Goal: Task Accomplishment & Management: Manage account settings

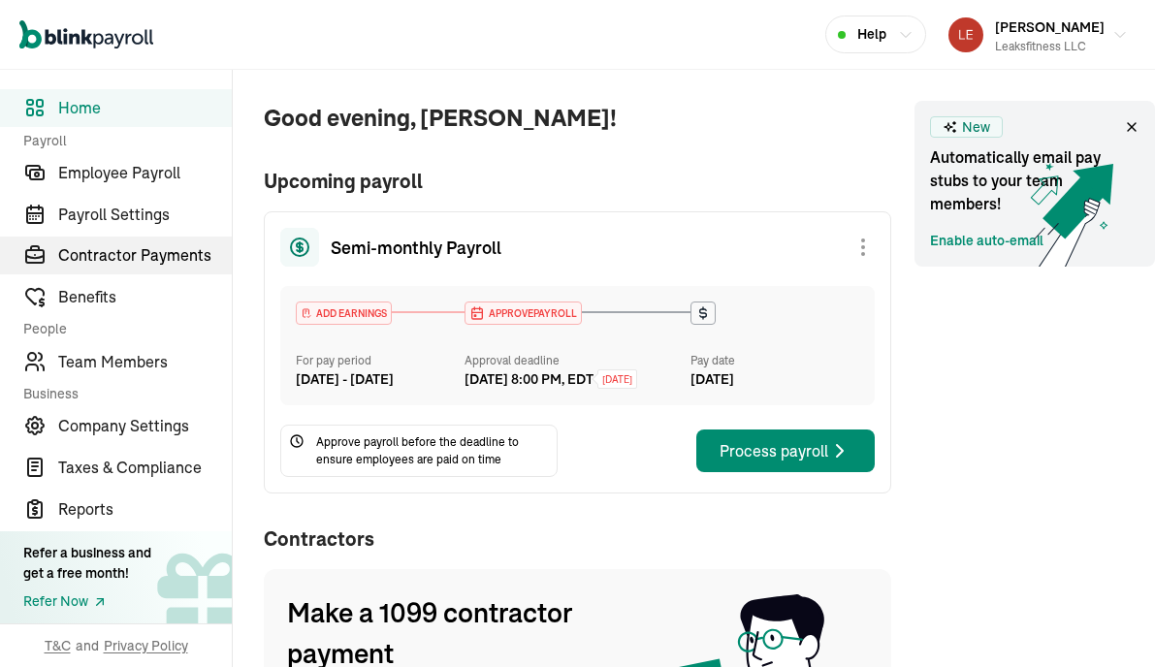
click at [119, 261] on span "Contractor Payments" at bounding box center [145, 254] width 174 height 23
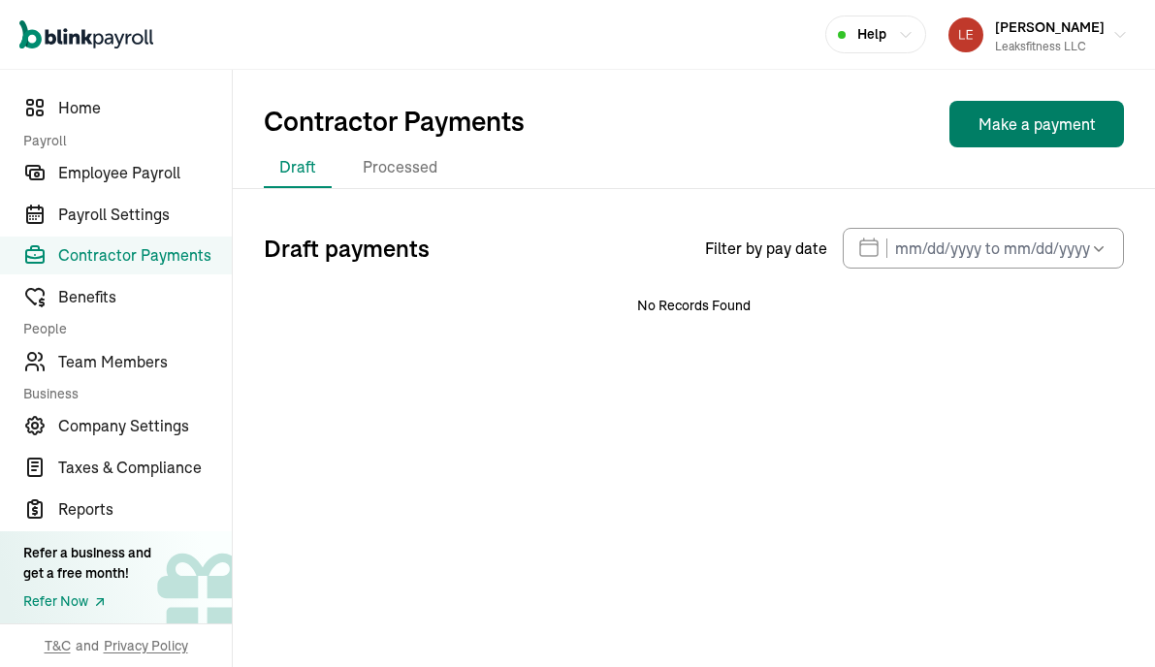
click at [1002, 131] on button "Make a payment" at bounding box center [1036, 124] width 175 height 47
select select "direct_deposit"
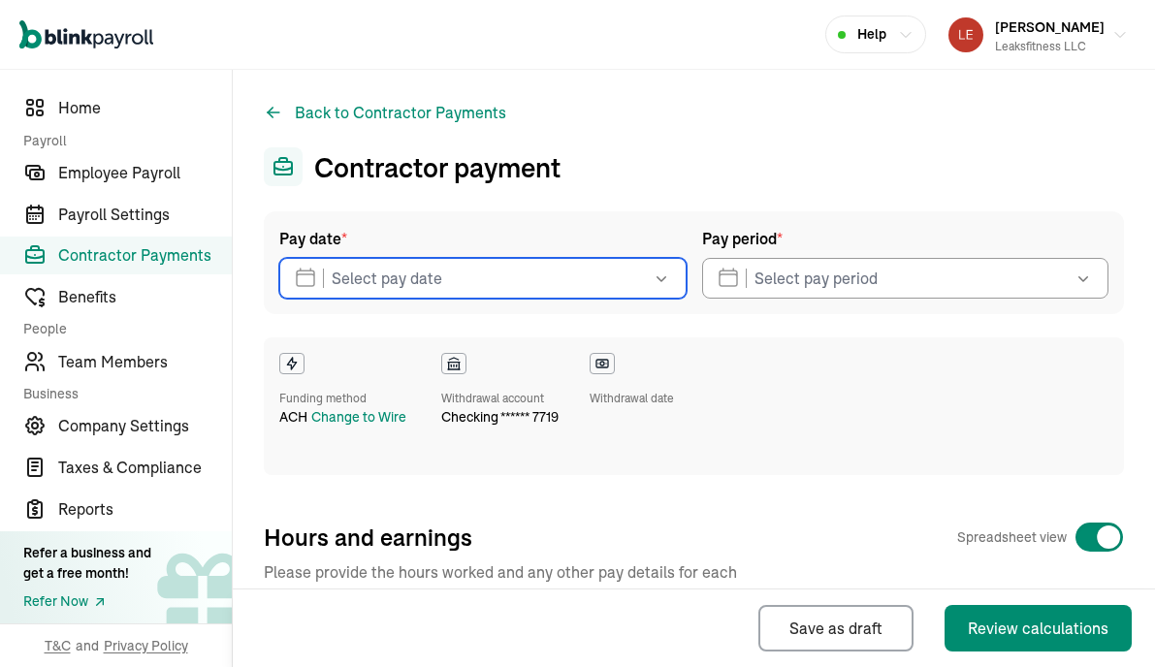
click at [489, 282] on input "text" at bounding box center [482, 278] width 407 height 41
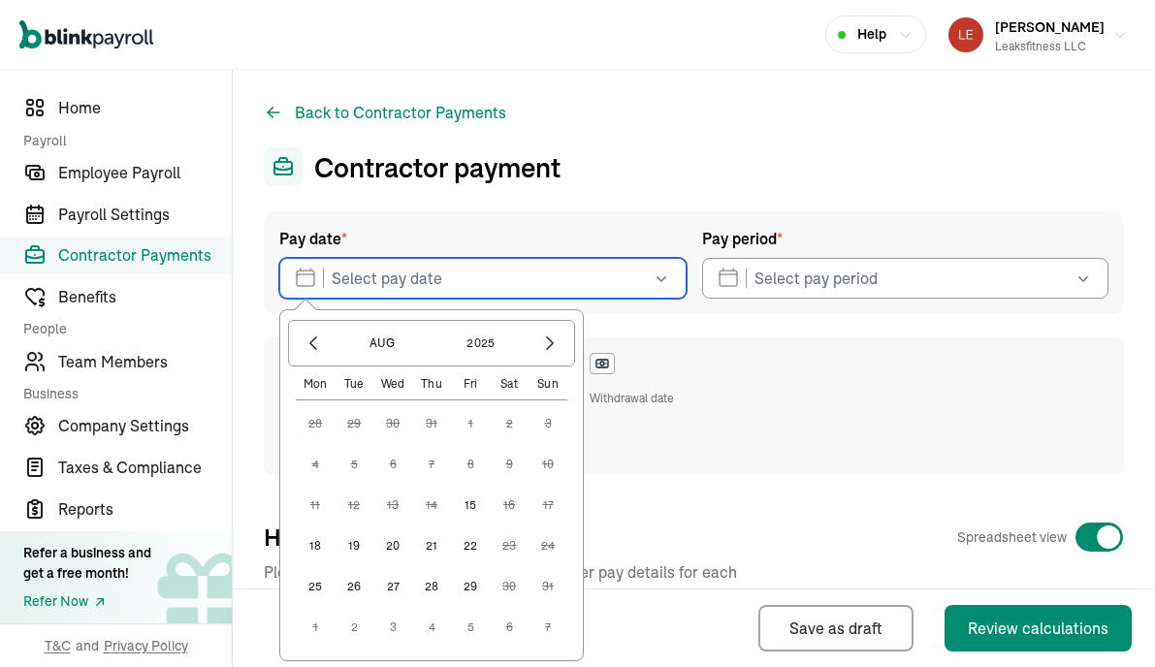
checkbox input "true"
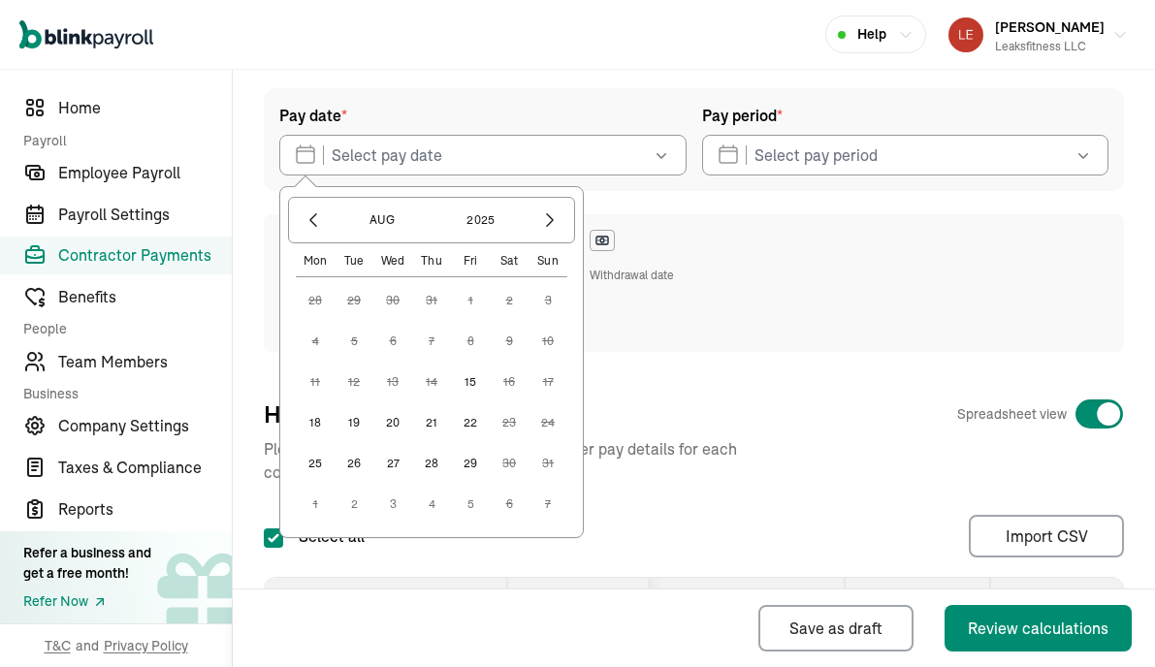
click at [468, 383] on button "15" at bounding box center [470, 382] width 39 height 39
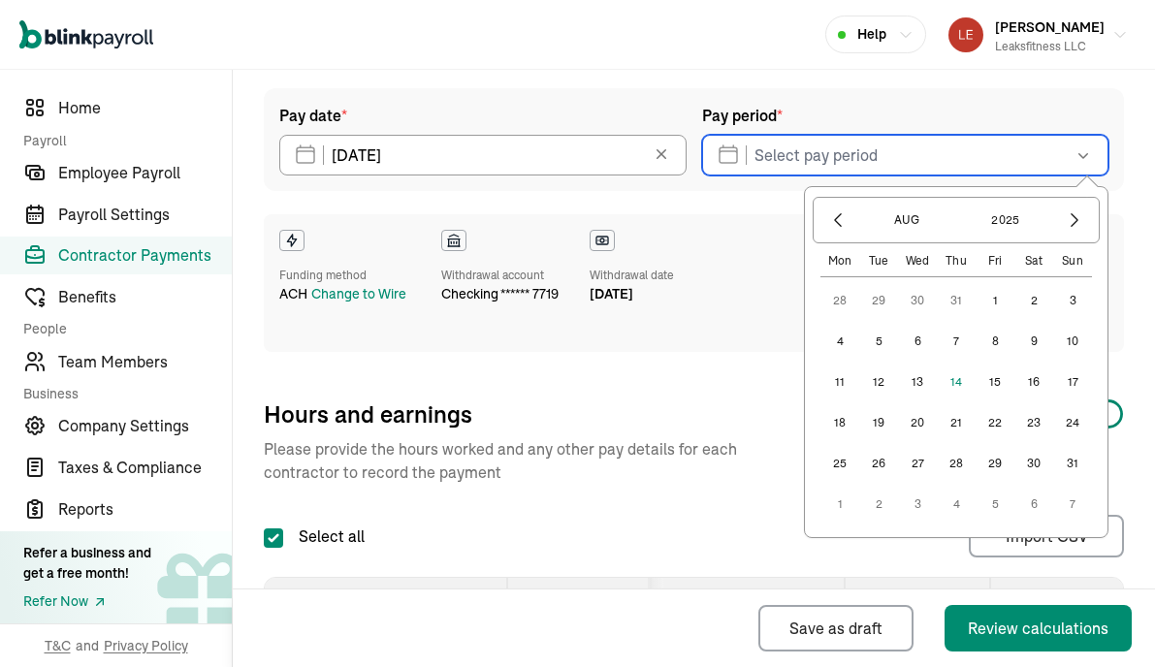
click at [805, 153] on input "text" at bounding box center [905, 155] width 407 height 41
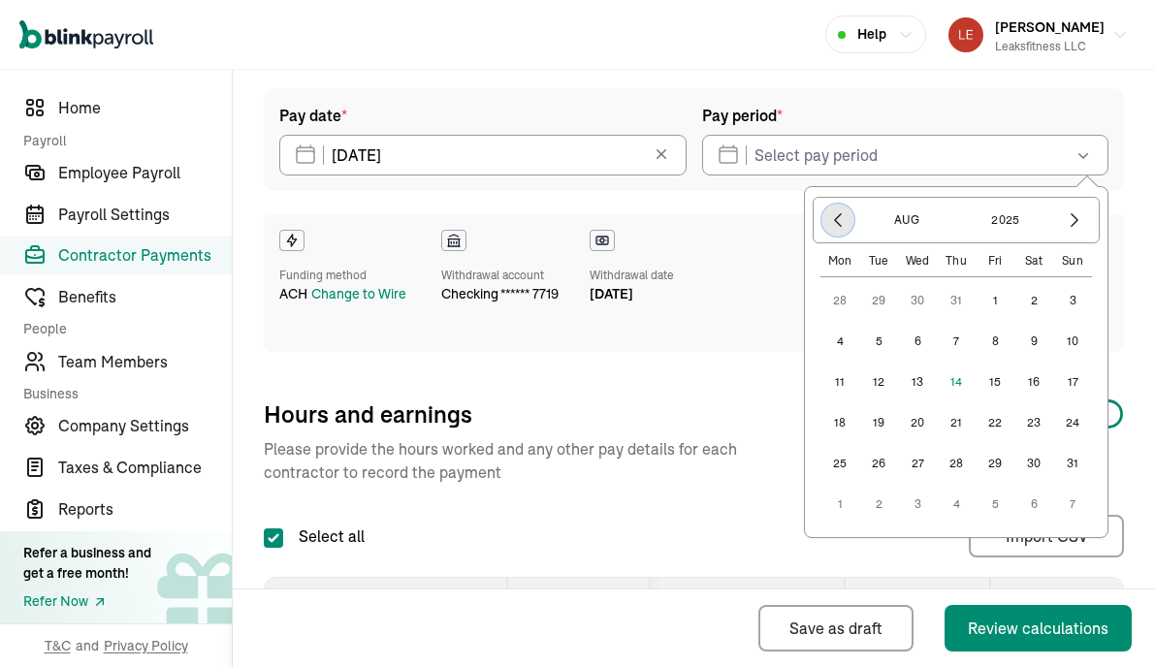
click at [837, 225] on icon "button" at bounding box center [837, 219] width 19 height 19
click at [996, 425] on button "25" at bounding box center [994, 422] width 39 height 39
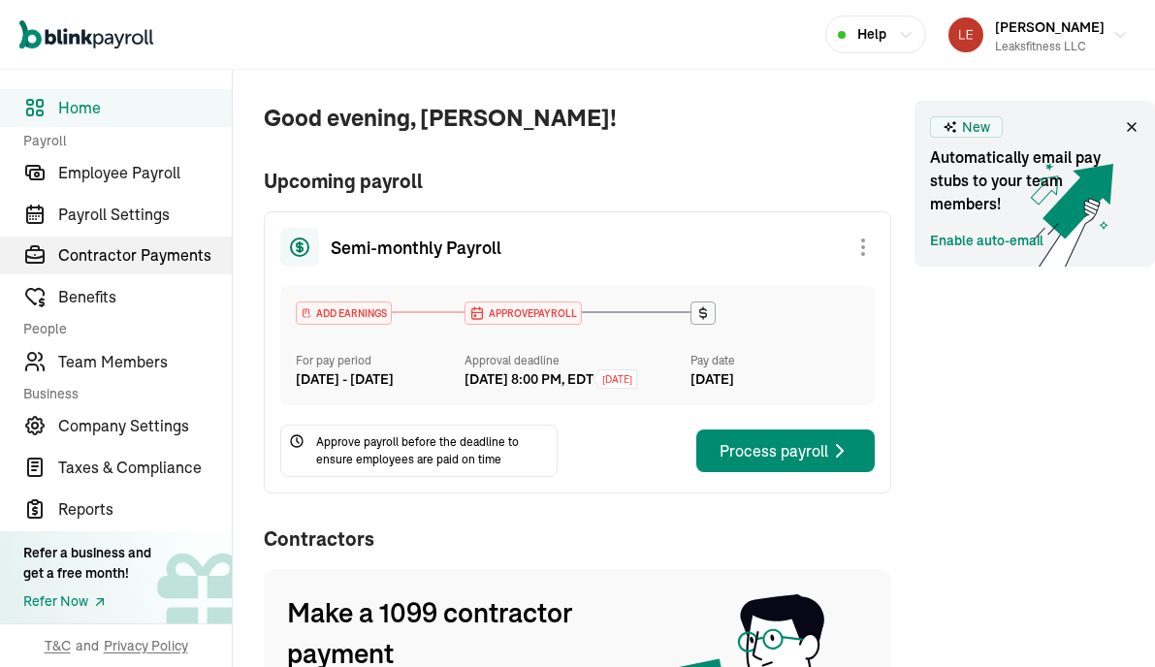
click at [119, 261] on span "Contractor Payments" at bounding box center [145, 254] width 174 height 23
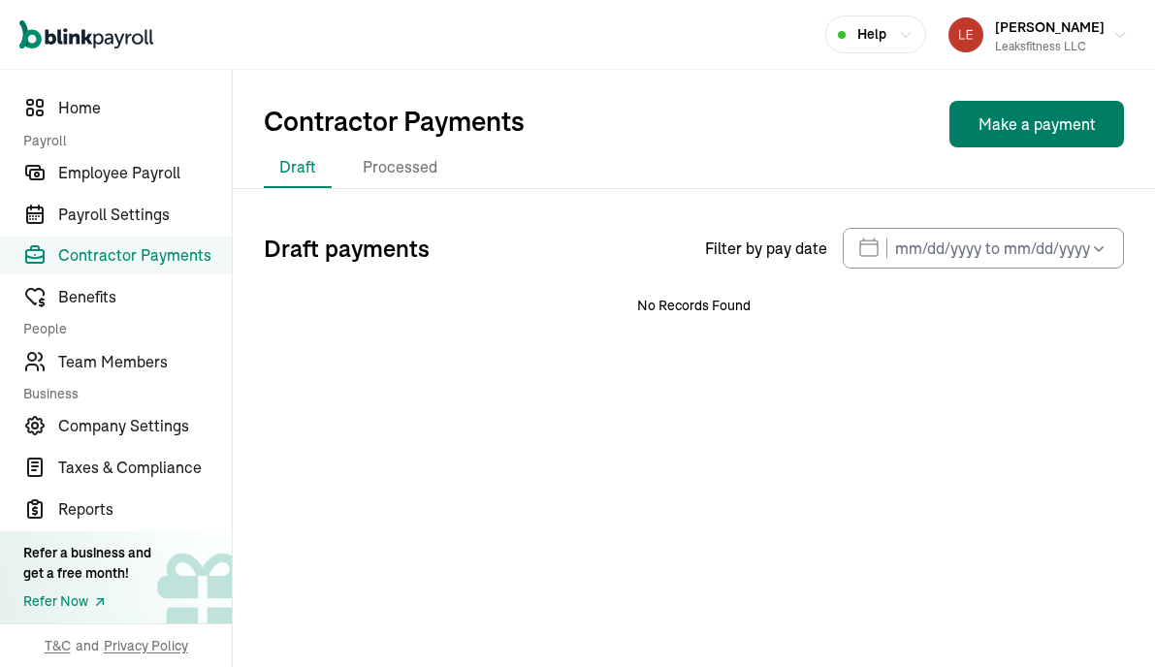
click at [1002, 131] on button "Make a payment" at bounding box center [1036, 124] width 175 height 47
select select "direct_deposit"
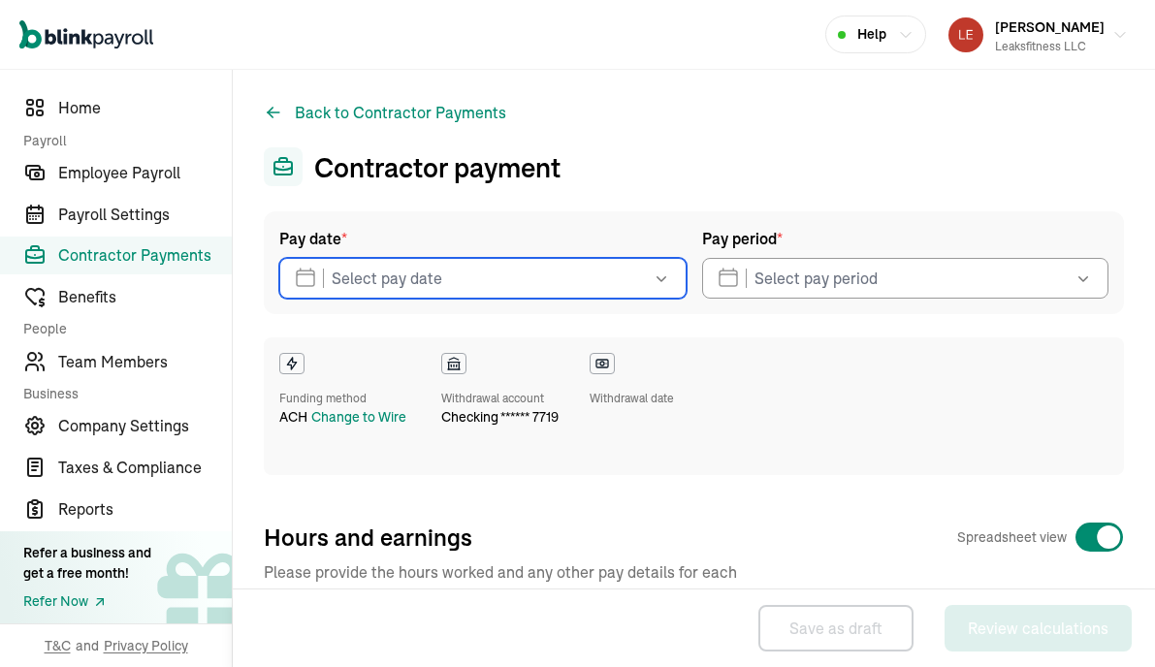
click at [489, 282] on input "text" at bounding box center [482, 278] width 407 height 41
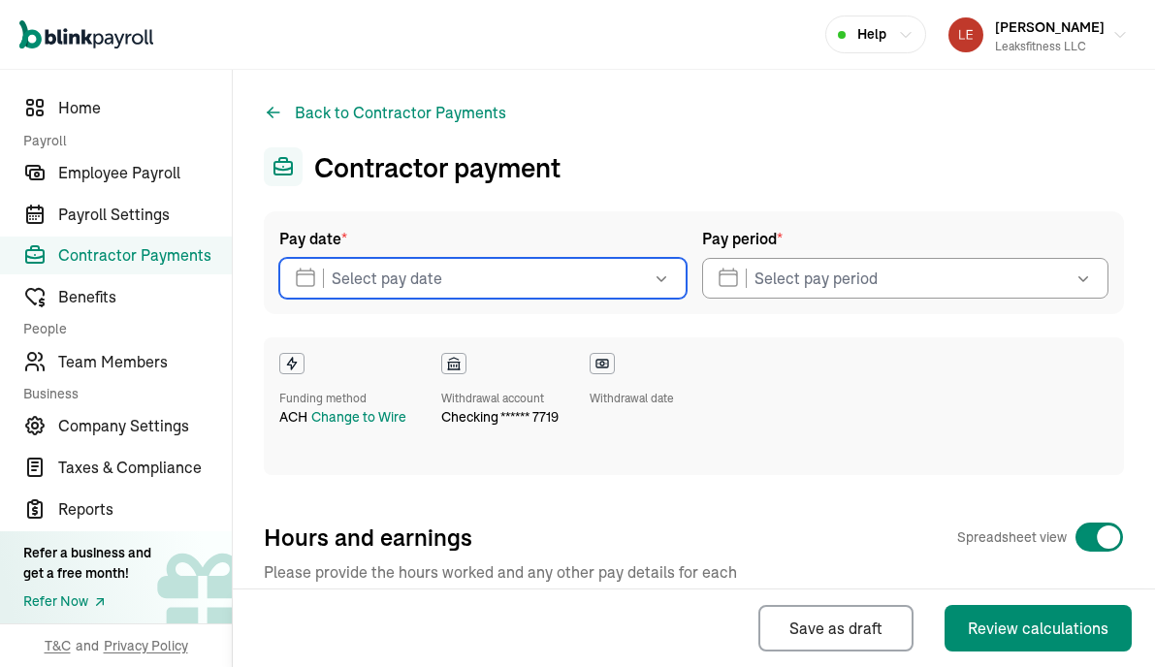
checkbox input "true"
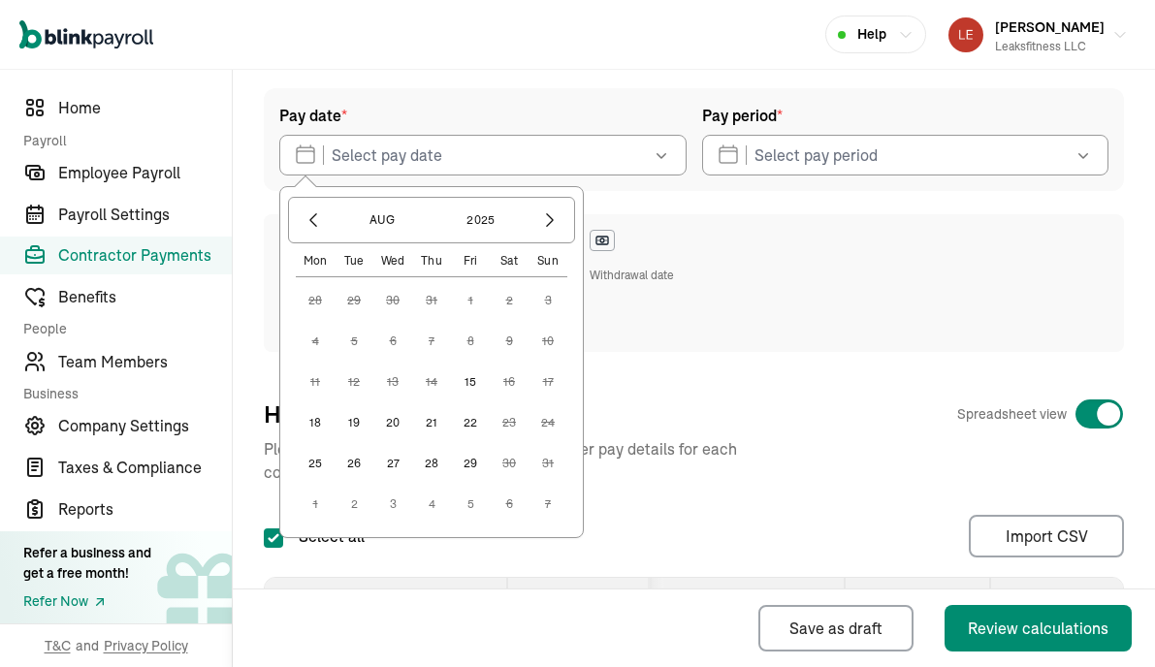
click at [468, 383] on button "15" at bounding box center [470, 382] width 39 height 39
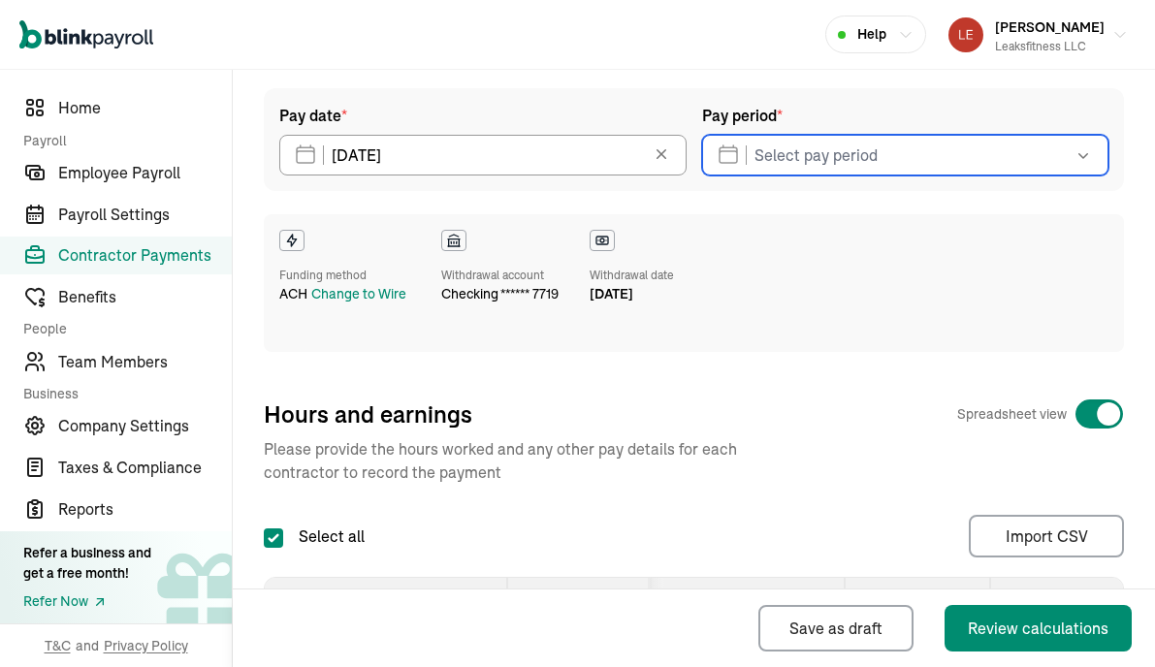
click at [805, 153] on input "text" at bounding box center [905, 155] width 407 height 41
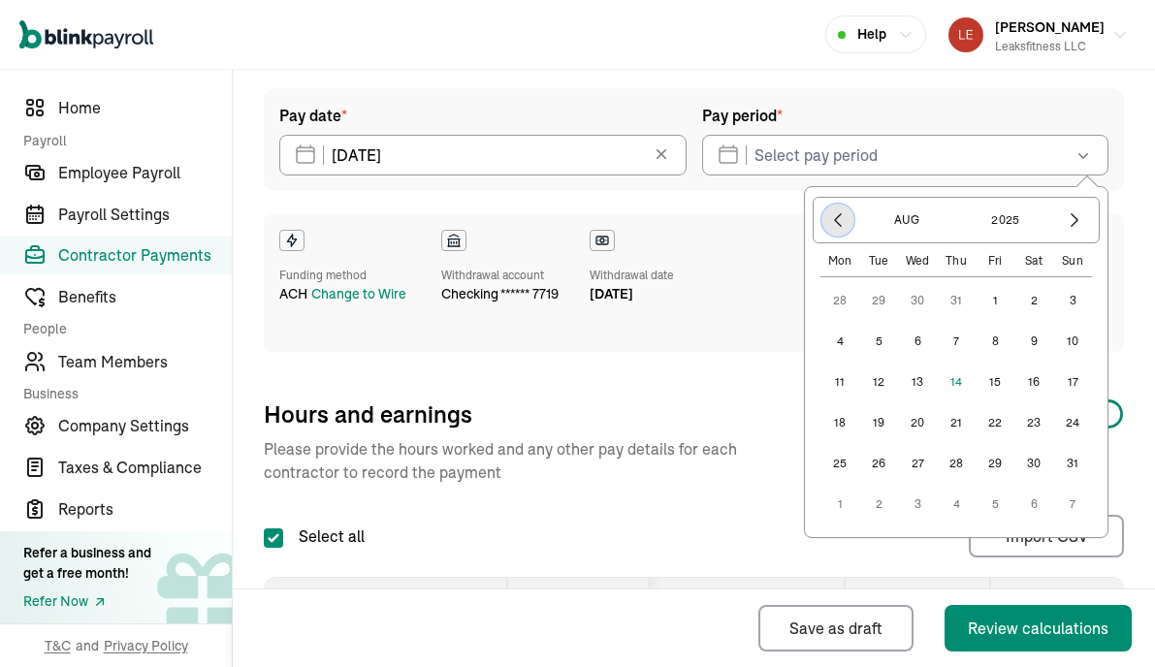
click at [837, 225] on icon "button" at bounding box center [837, 219] width 19 height 19
click at [996, 425] on button "25" at bounding box center [994, 422] width 39 height 39
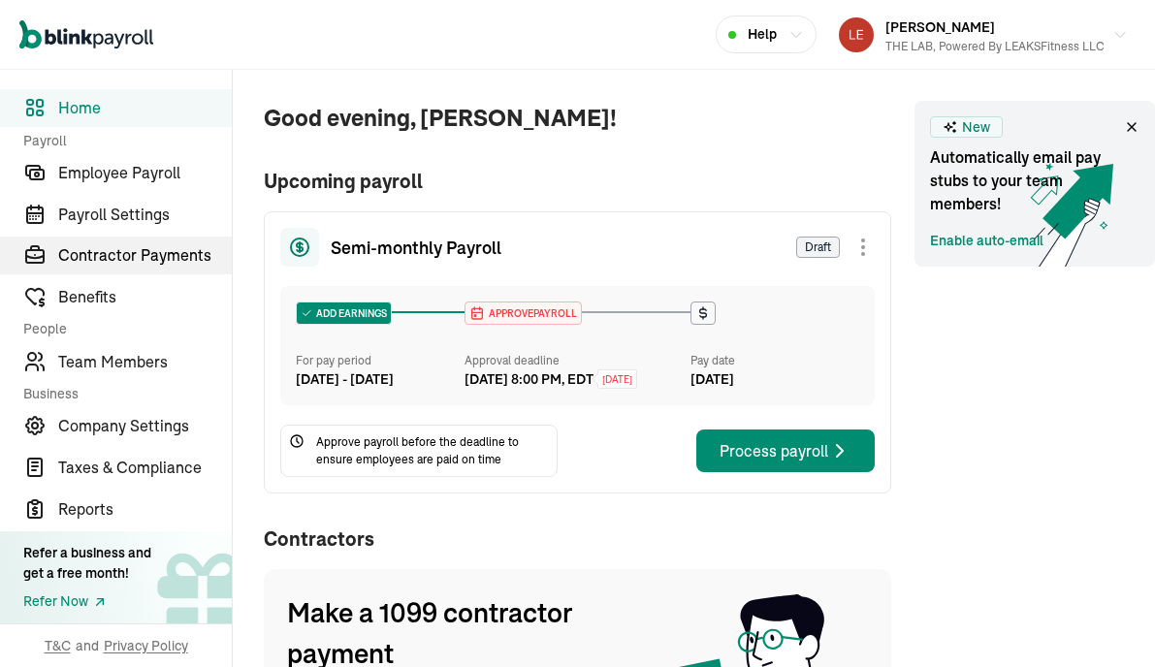
click at [133, 249] on span "Contractor Payments" at bounding box center [145, 254] width 174 height 23
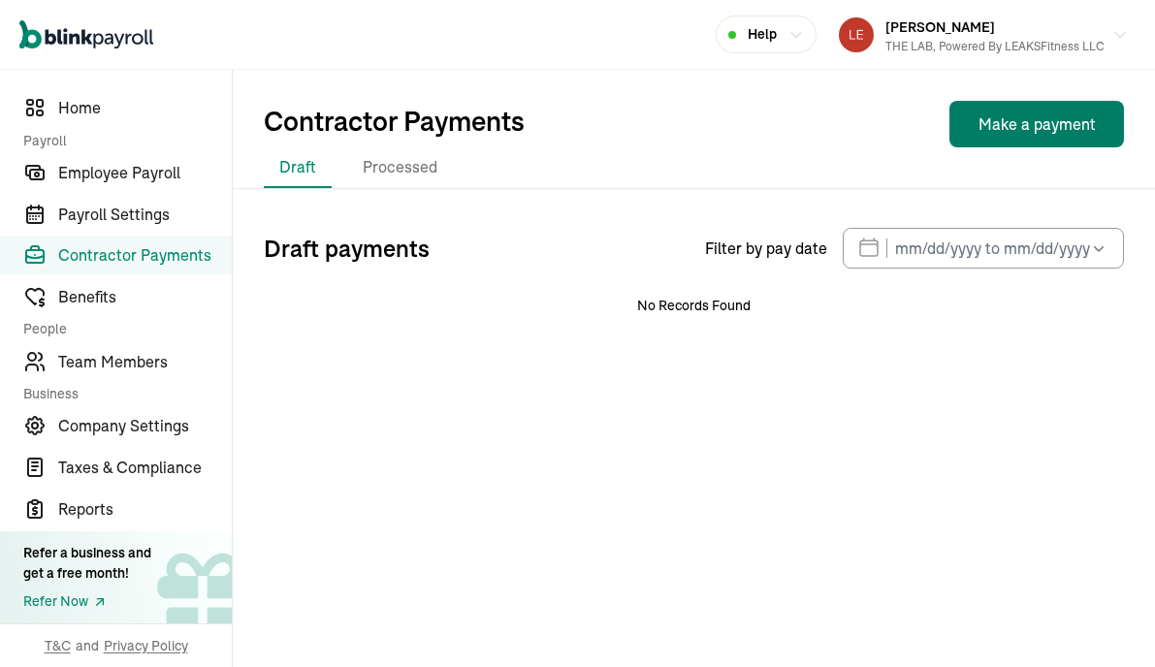
click at [1013, 122] on button "Make a payment" at bounding box center [1036, 124] width 175 height 47
select select "direct_deposit"
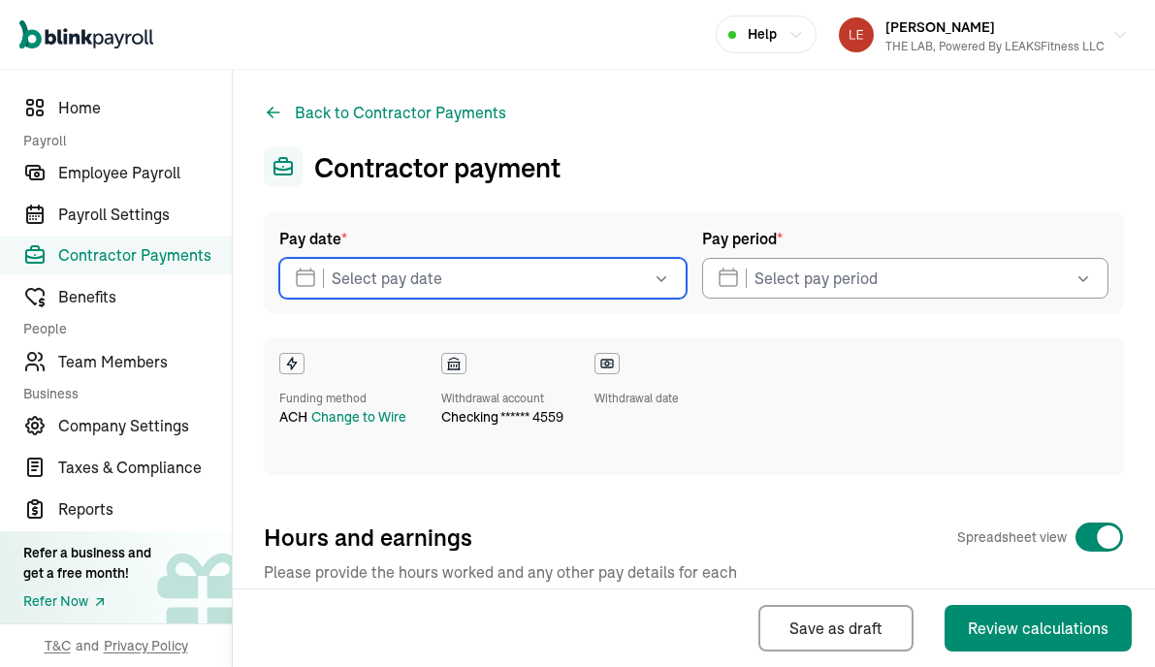
click at [626, 294] on input "text" at bounding box center [482, 278] width 407 height 41
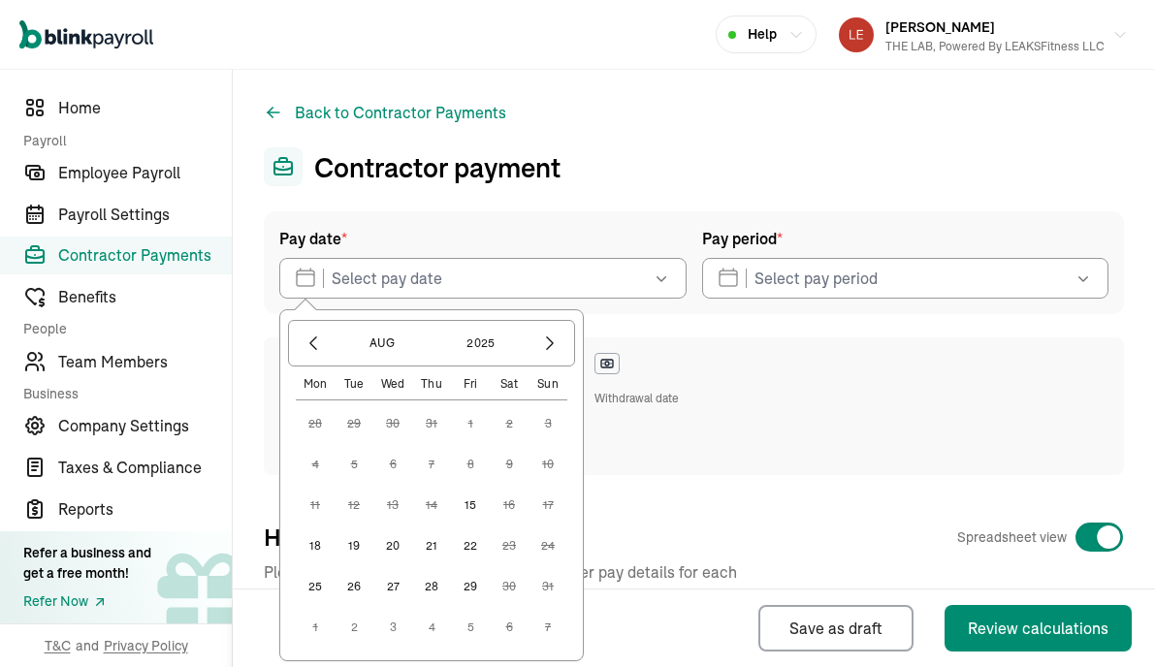
click at [465, 501] on button "15" at bounding box center [470, 505] width 39 height 39
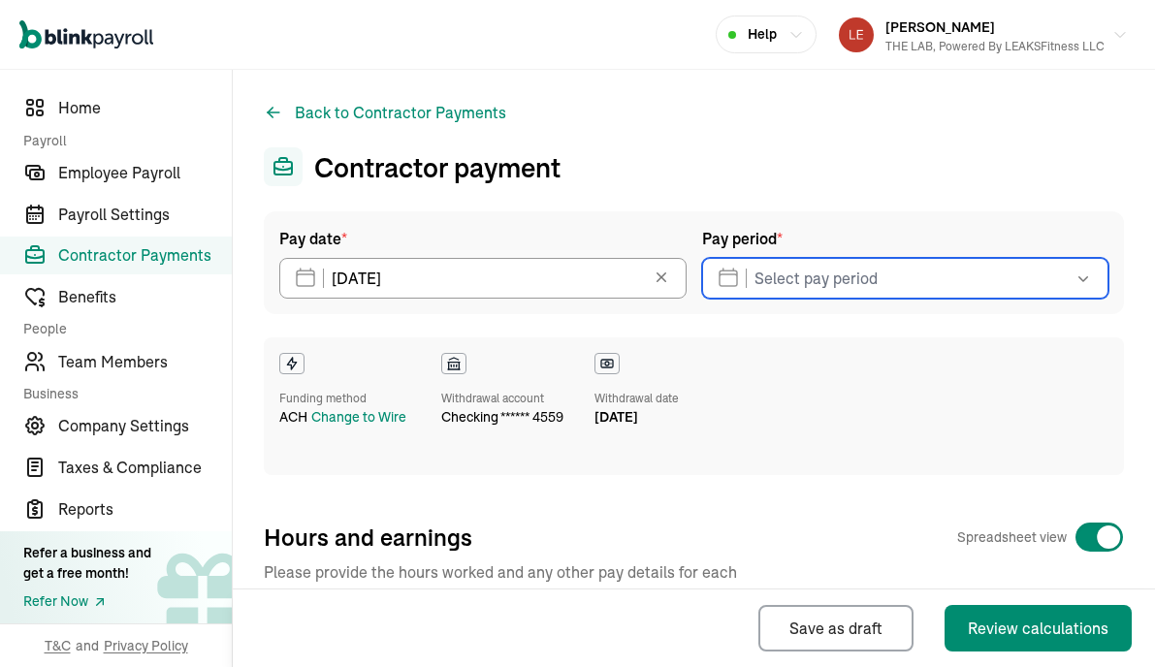
click at [892, 295] on input "text" at bounding box center [905, 278] width 407 height 41
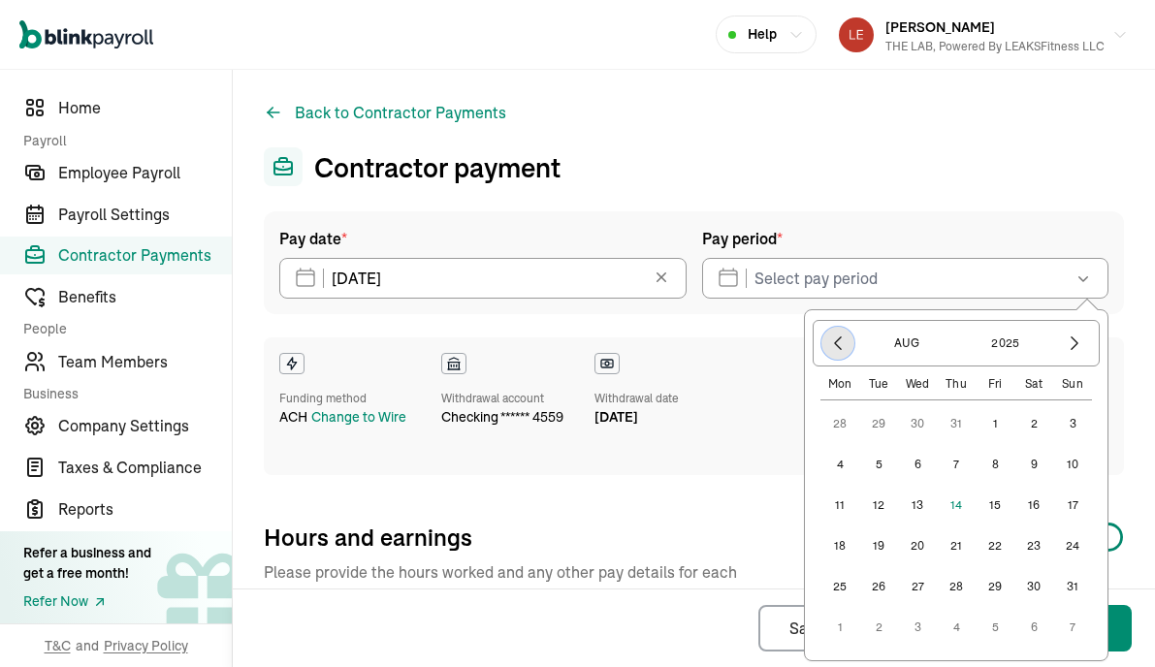
click at [842, 347] on icon "button" at bounding box center [837, 343] width 19 height 19
click at [995, 547] on button "25" at bounding box center [994, 545] width 39 height 39
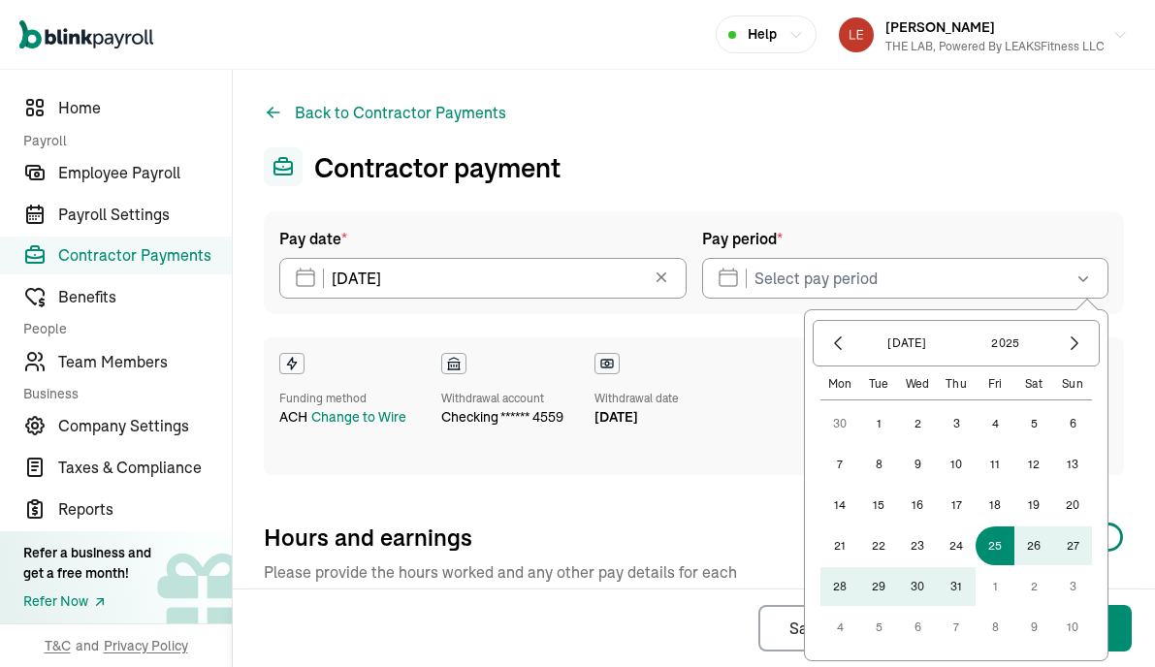
click at [1043, 630] on button "9" at bounding box center [1033, 627] width 39 height 39
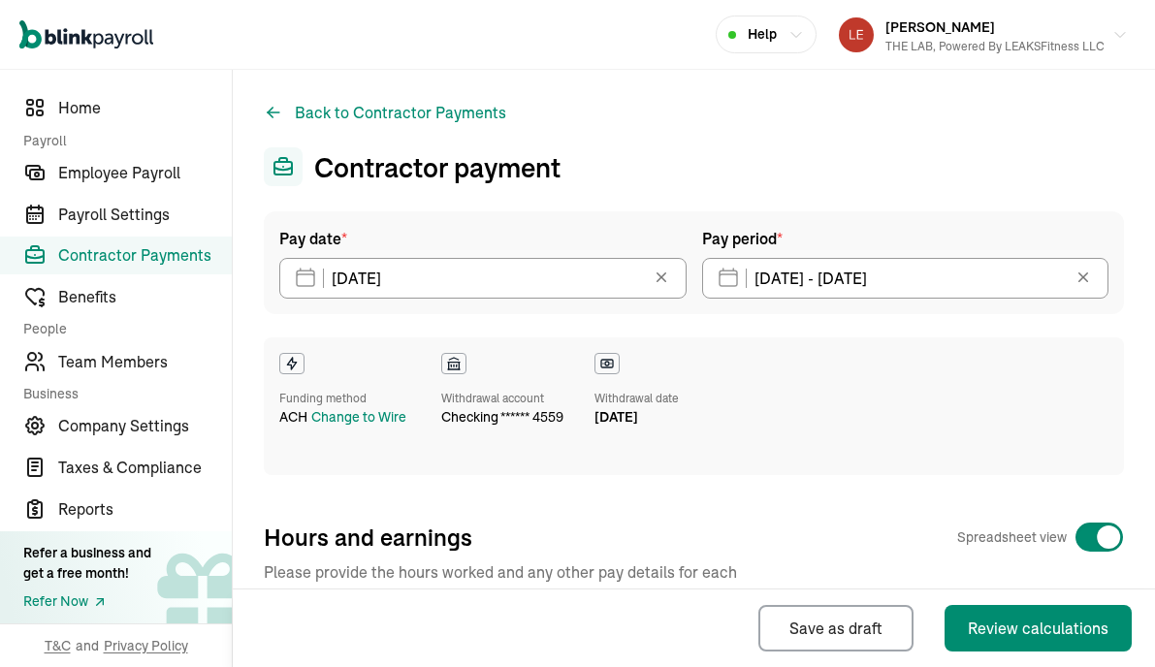
type input "07/25/2025 - 08/09/2025"
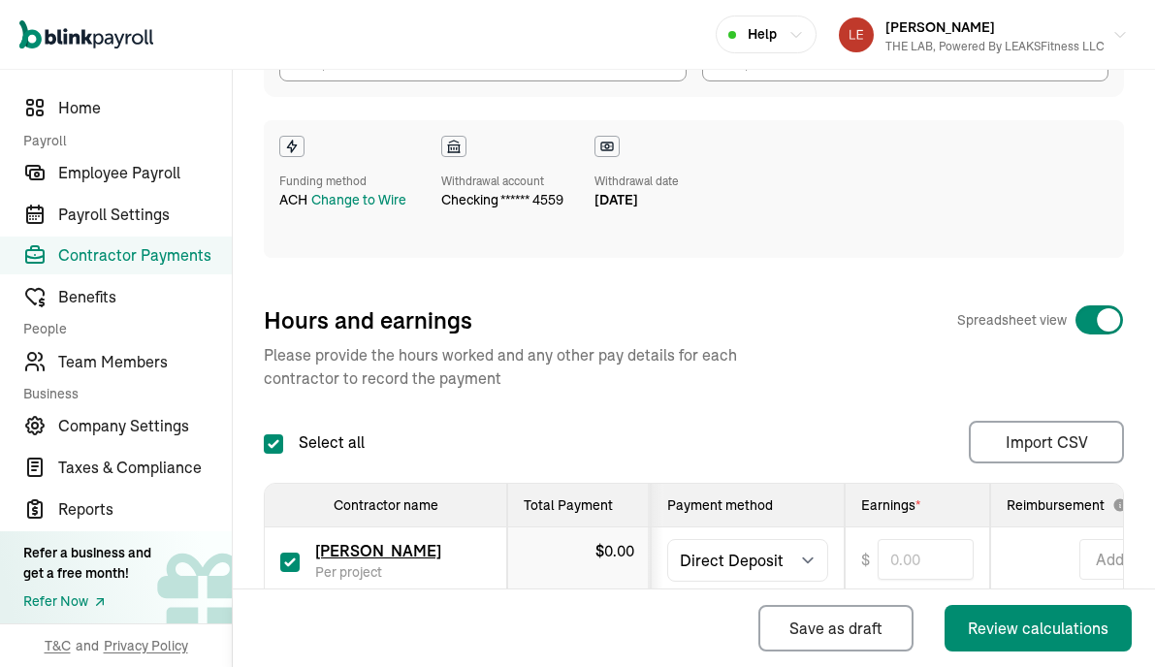
scroll to position [414, 0]
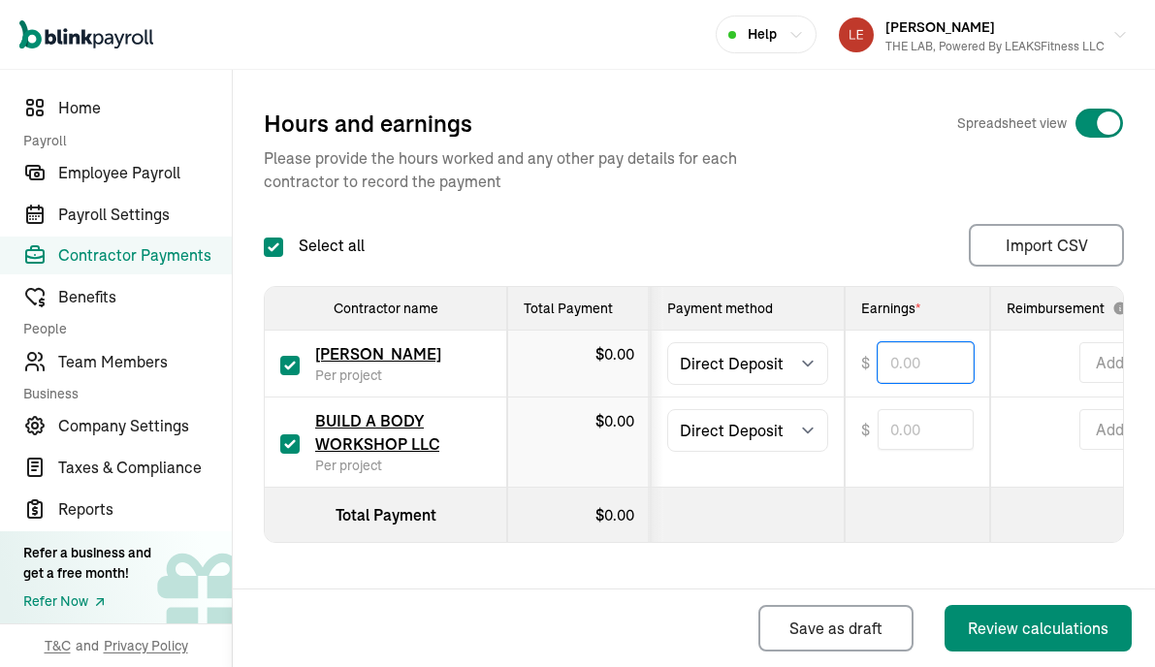
click at [912, 361] on input "text" at bounding box center [925, 362] width 96 height 41
click at [907, 240] on div "Select all Import CSV 1 Upload 2 Map Columns 3 Map Contractors Drop your file h…" at bounding box center [694, 245] width 860 height 43
type input "560.00"
click at [924, 417] on input "text" at bounding box center [925, 429] width 96 height 41
click at [890, 227] on div "Select all Import CSV 1 Upload 2 Map Columns 3 Map Contractors Drop your file h…" at bounding box center [694, 245] width 860 height 43
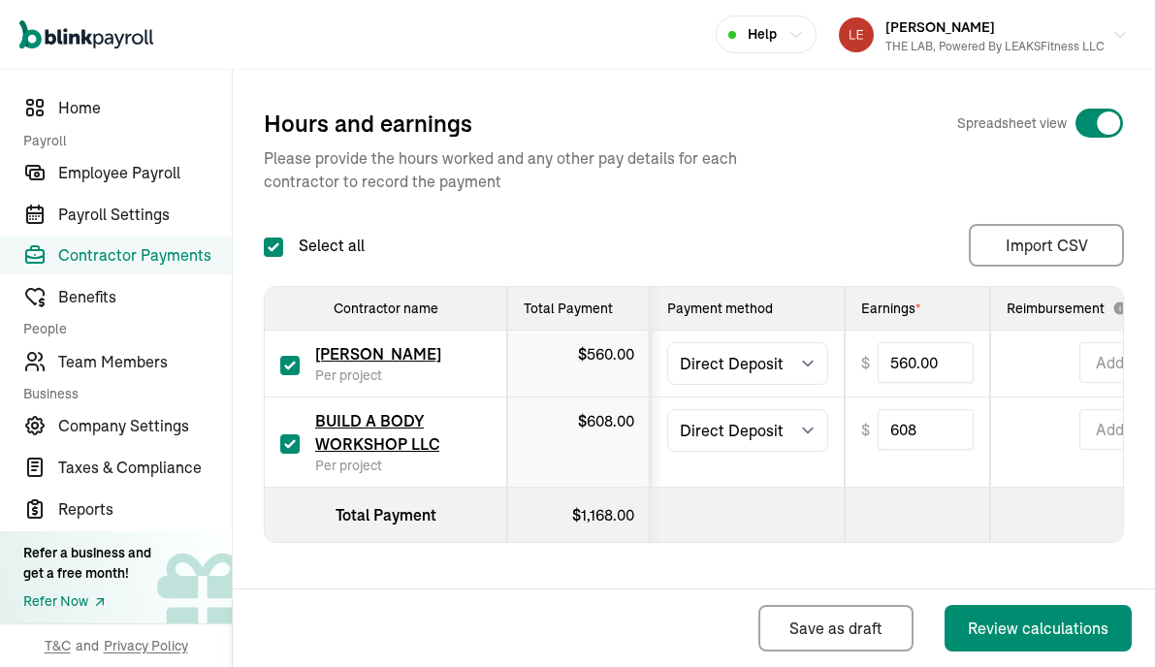
type input "608.00"
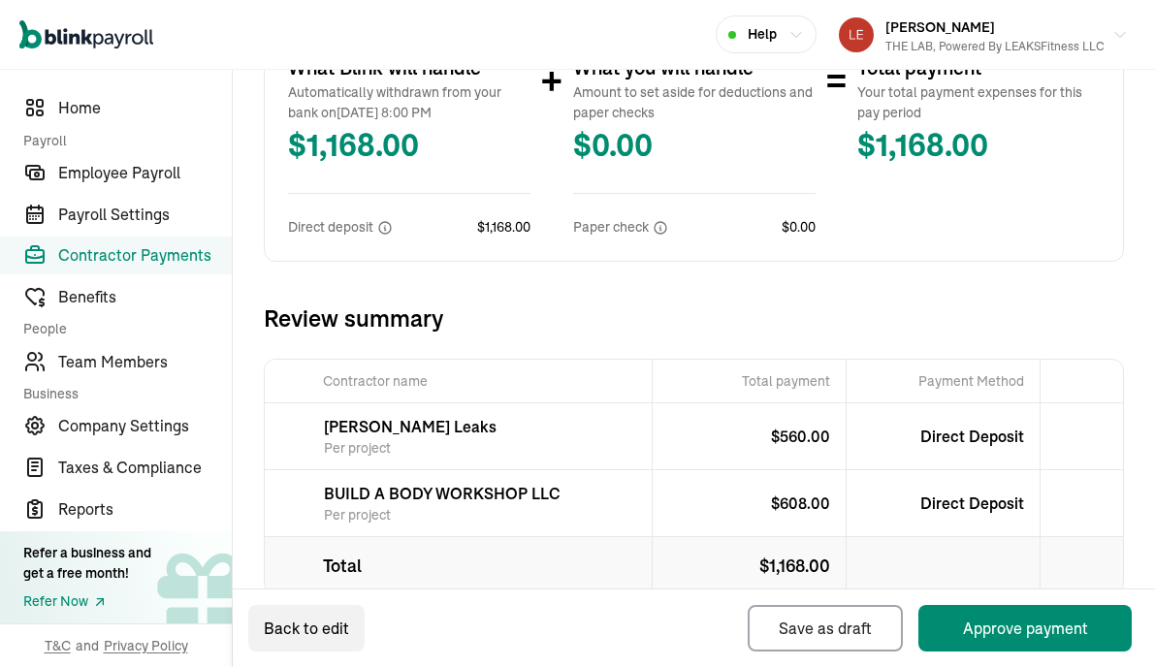
scroll to position [562, 0]
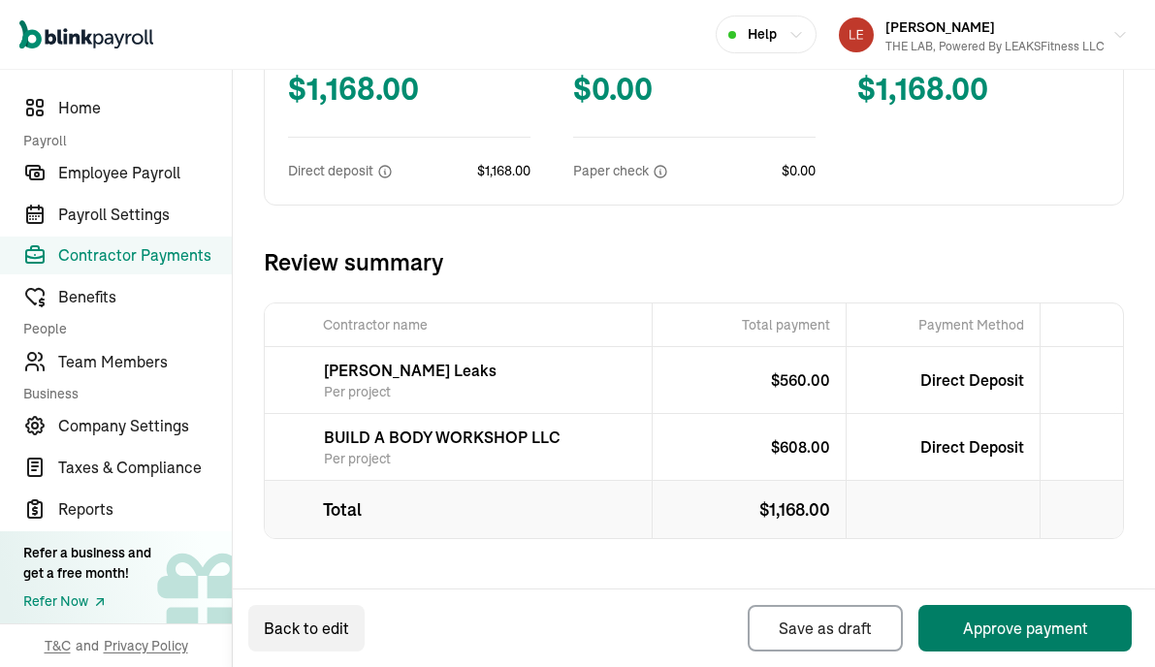
click at [1000, 630] on button "Approve payment" at bounding box center [1024, 628] width 213 height 47
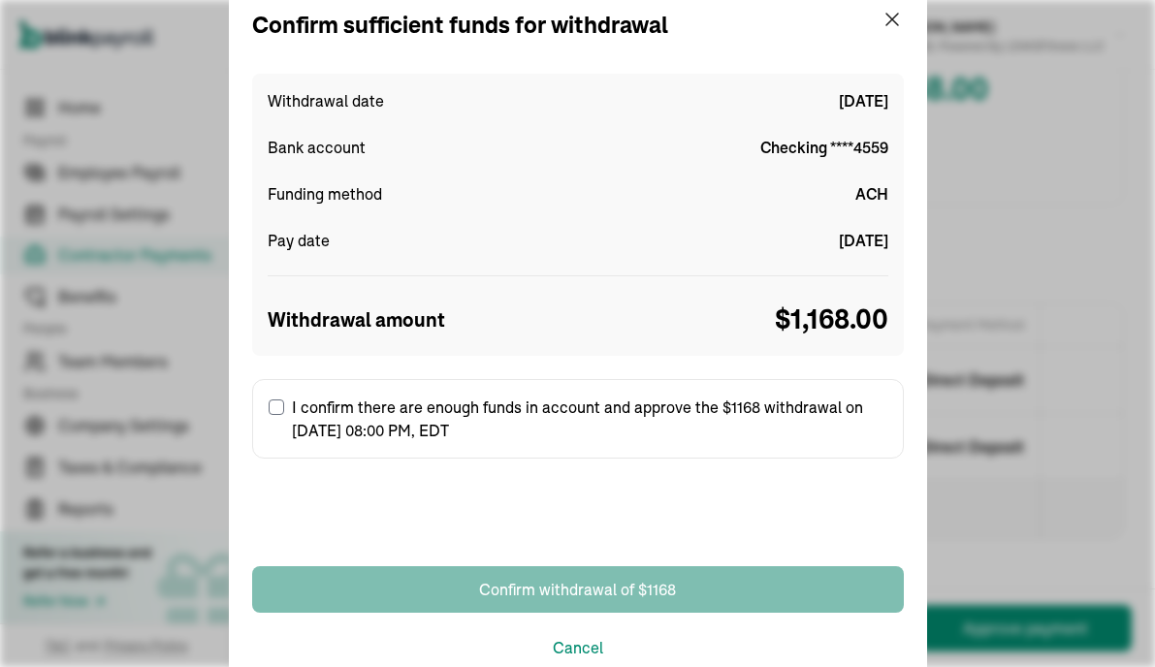
click at [267, 403] on label "I confirm there are enough funds in account and approve the $1168 withdrawal on…" at bounding box center [578, 418] width 652 height 79
click at [269, 403] on input "I confirm there are enough funds in account and approve the $1168 withdrawal on…" at bounding box center [277, 407] width 16 height 16
checkbox input "true"
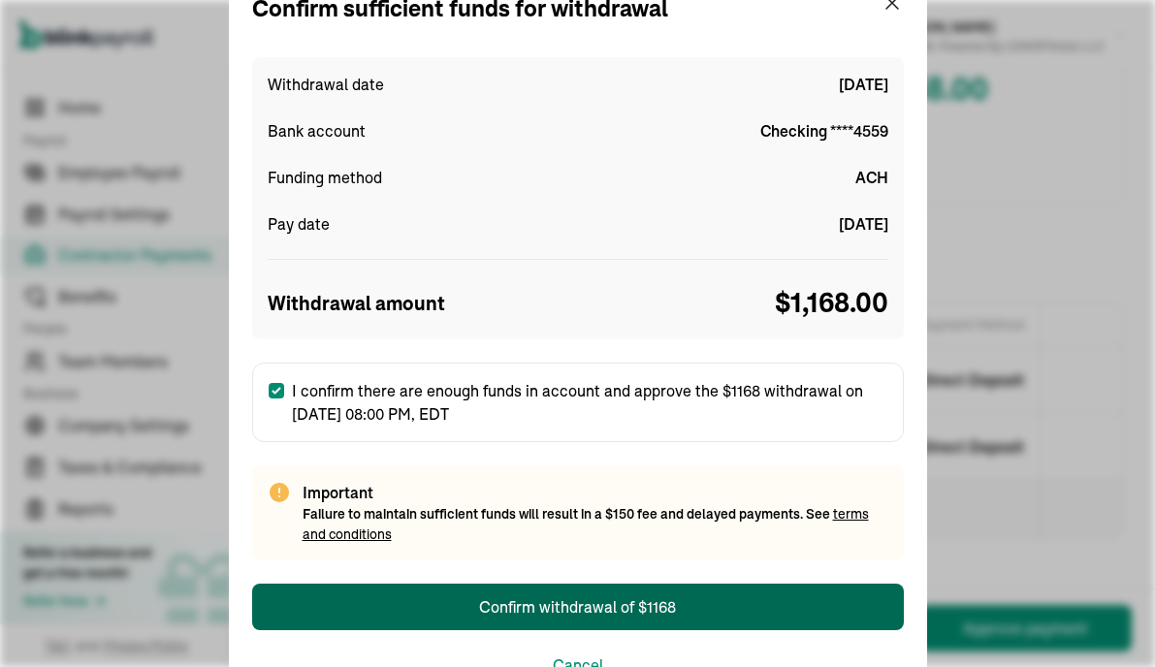
click at [591, 592] on button "Confirm withdrawal of $1168" at bounding box center [578, 607] width 652 height 47
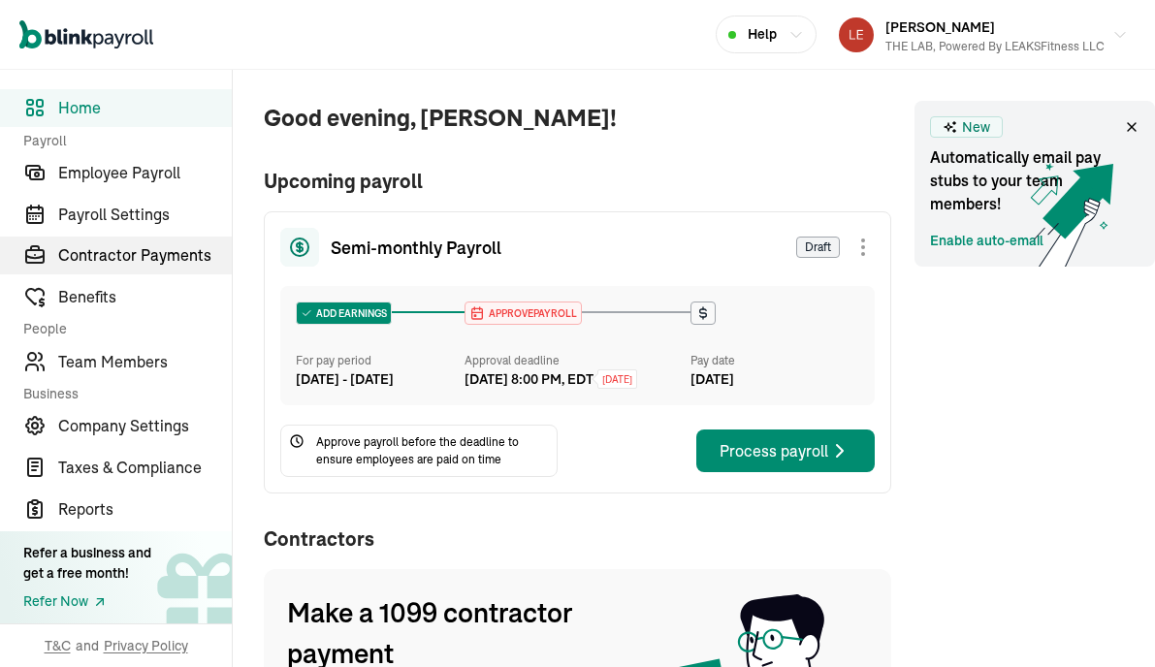
click at [133, 249] on span "Contractor Payments" at bounding box center [145, 254] width 174 height 23
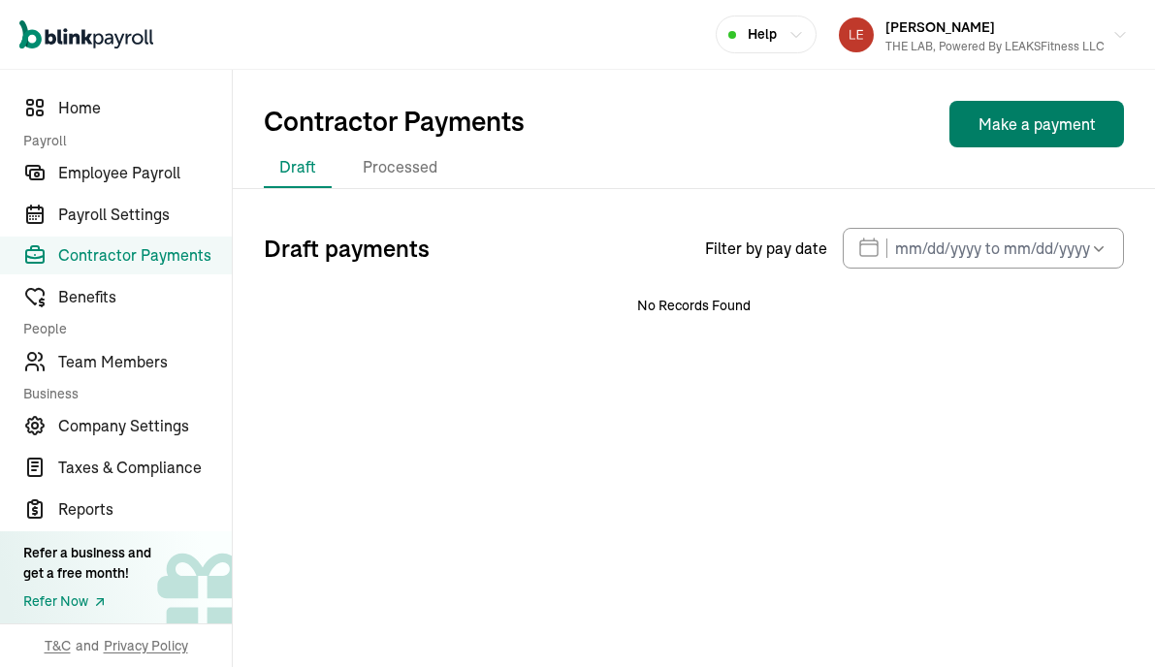
click at [1013, 122] on button "Make a payment" at bounding box center [1036, 124] width 175 height 47
select select "direct_deposit"
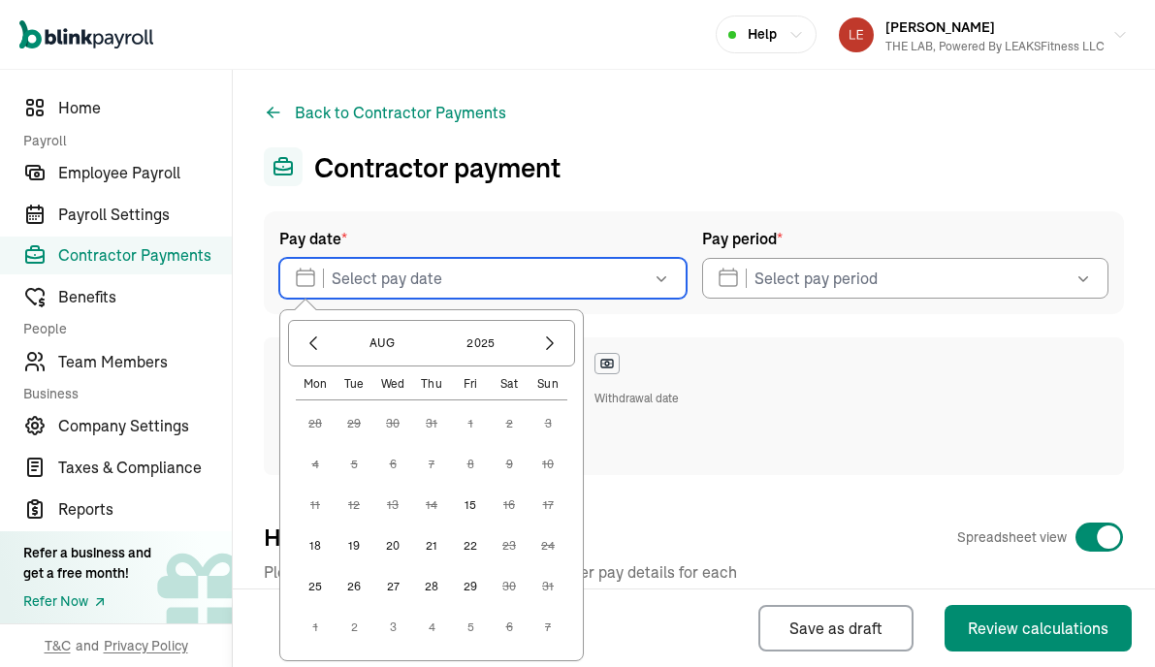
click at [626, 294] on input "text" at bounding box center [482, 278] width 407 height 41
click at [465, 501] on button "15" at bounding box center [470, 505] width 39 height 39
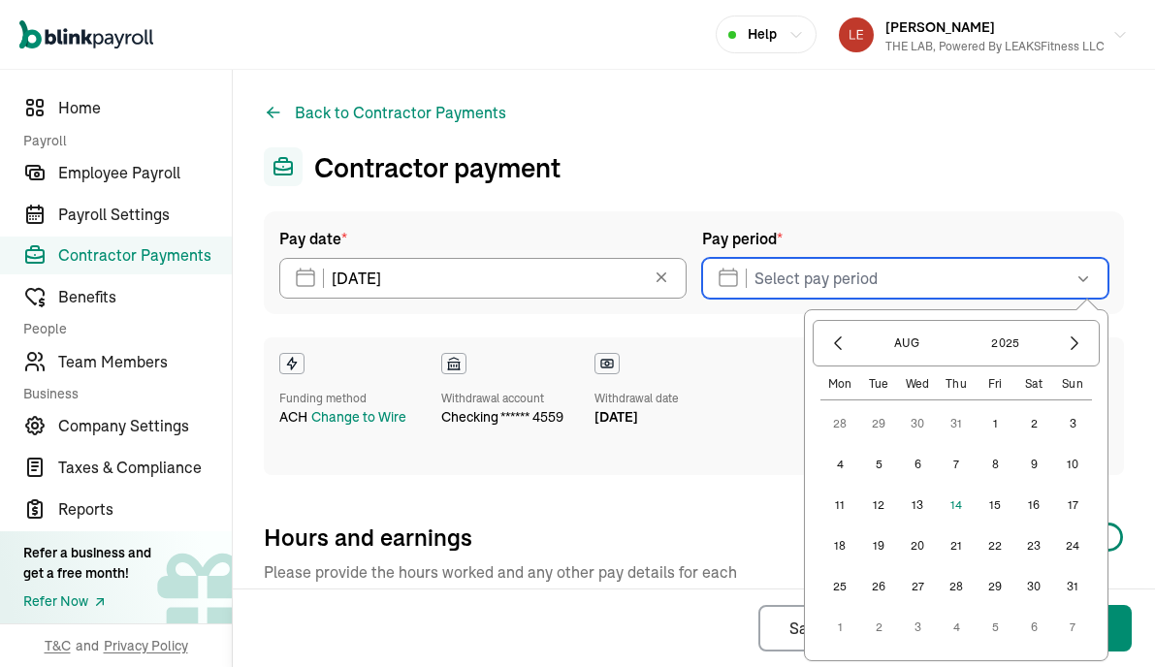
click at [892, 295] on input "text" at bounding box center [905, 278] width 407 height 41
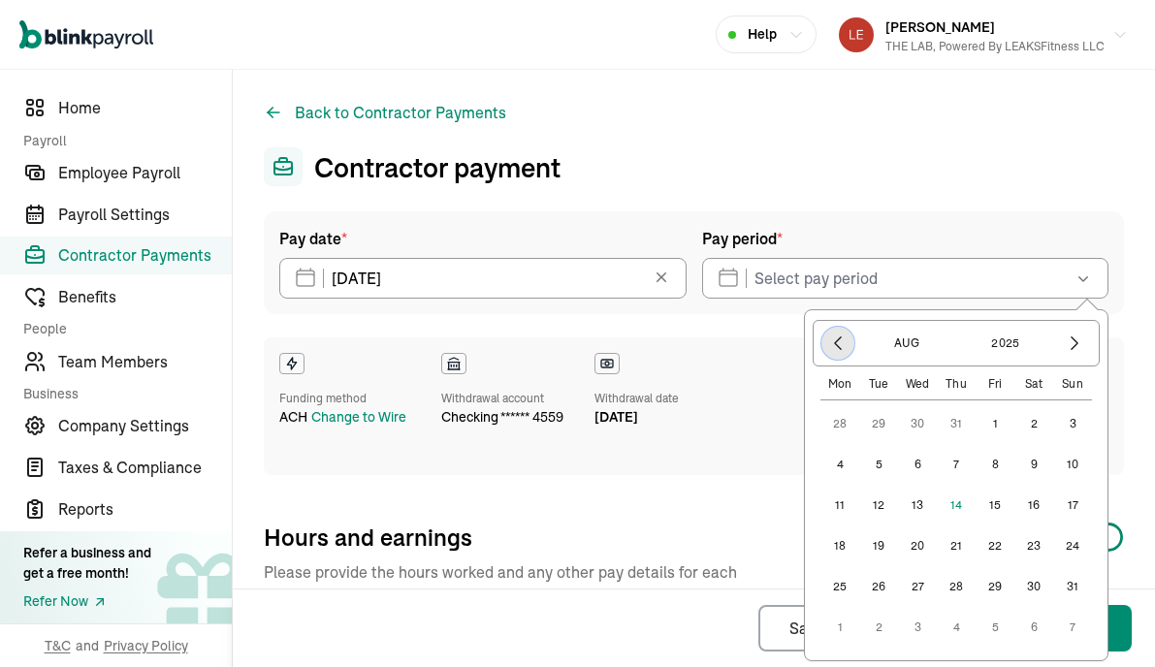
click at [842, 347] on icon "button" at bounding box center [837, 343] width 19 height 19
click at [995, 547] on button "25" at bounding box center [994, 545] width 39 height 39
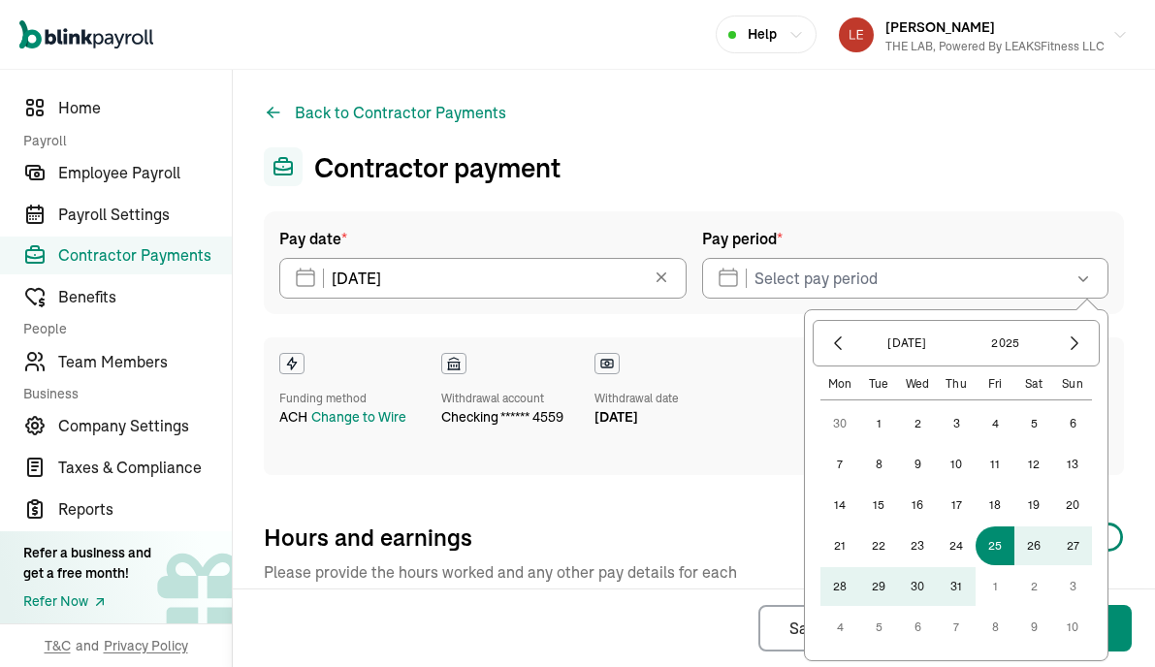
click at [1043, 630] on button "9" at bounding box center [1033, 627] width 39 height 39
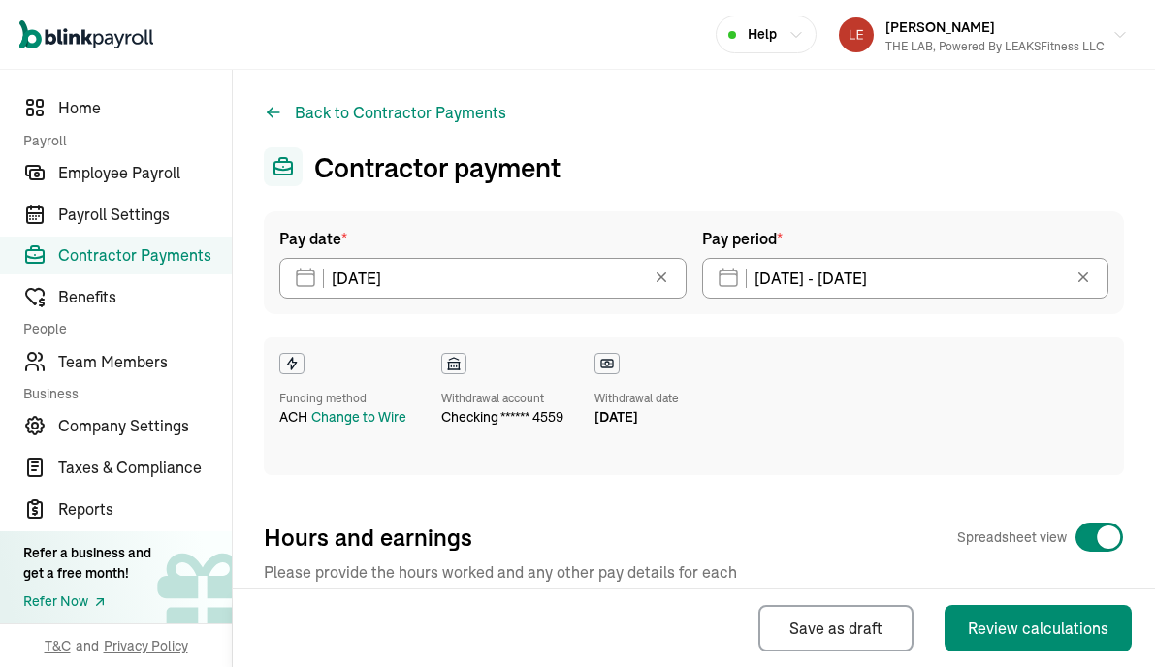
type input "07/25/2025 - 08/09/2025"
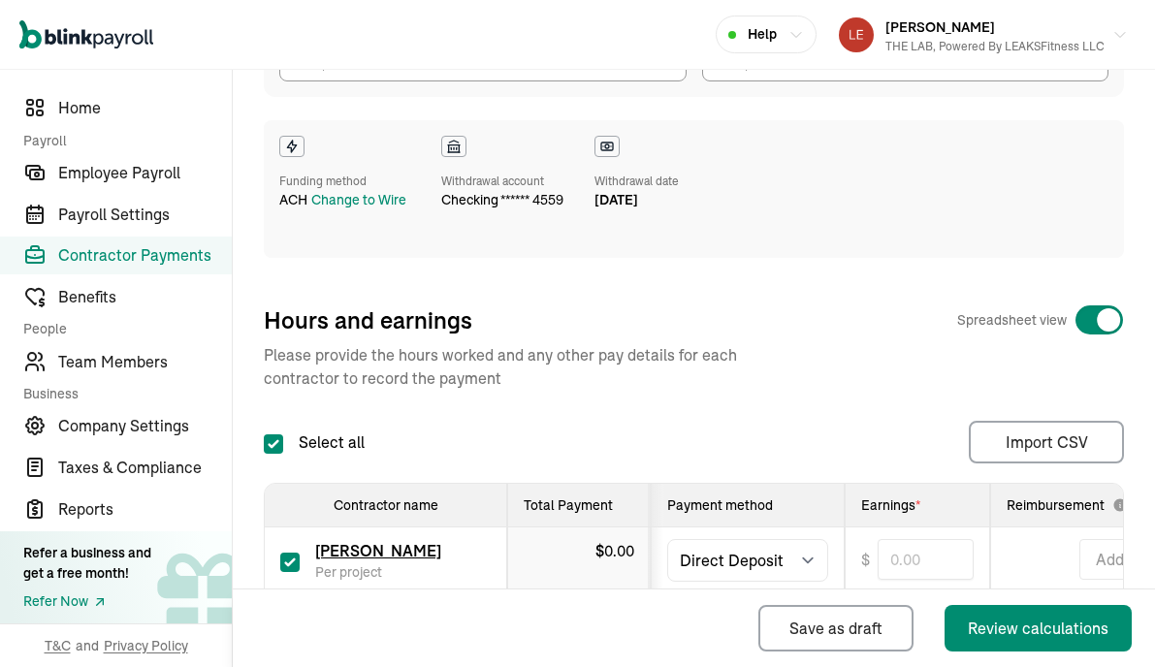
scroll to position [414, 0]
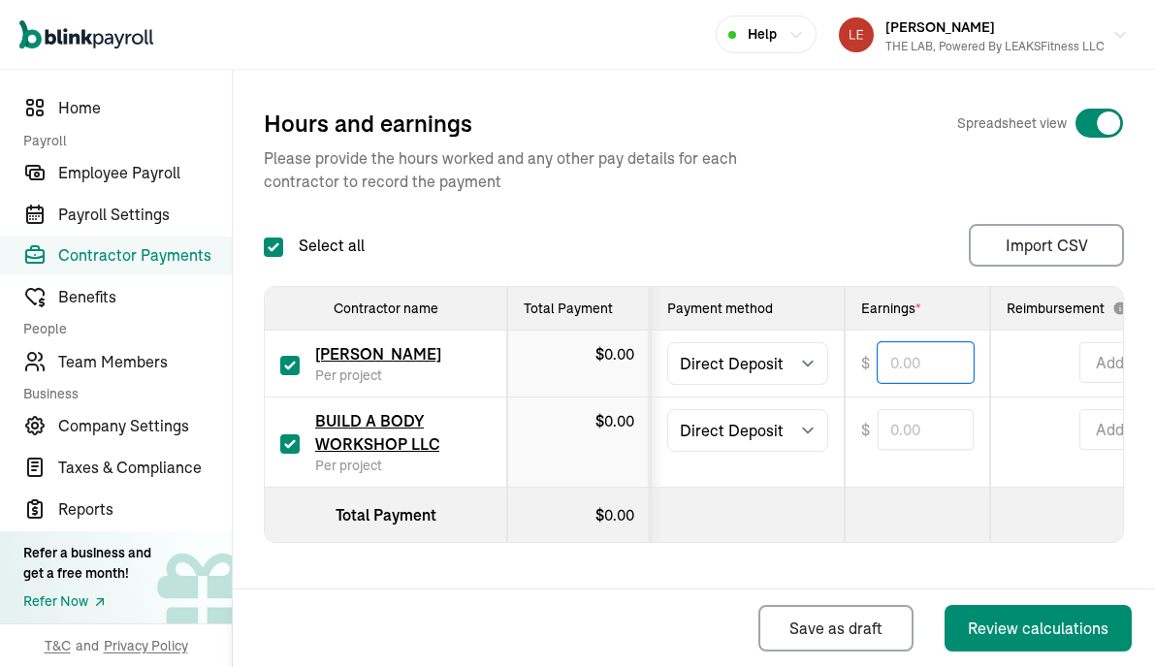
click at [912, 361] on input "text" at bounding box center [925, 362] width 96 height 41
click at [907, 240] on div "Select all Import CSV 1 Upload 2 Map Columns 3 Map Contractors Drop your file h…" at bounding box center [694, 245] width 860 height 43
type input "560.00"
click at [924, 417] on input "text" at bounding box center [925, 429] width 96 height 41
click at [890, 227] on div "Select all Import CSV 1 Upload 2 Map Columns 3 Map Contractors Drop your file h…" at bounding box center [694, 245] width 860 height 43
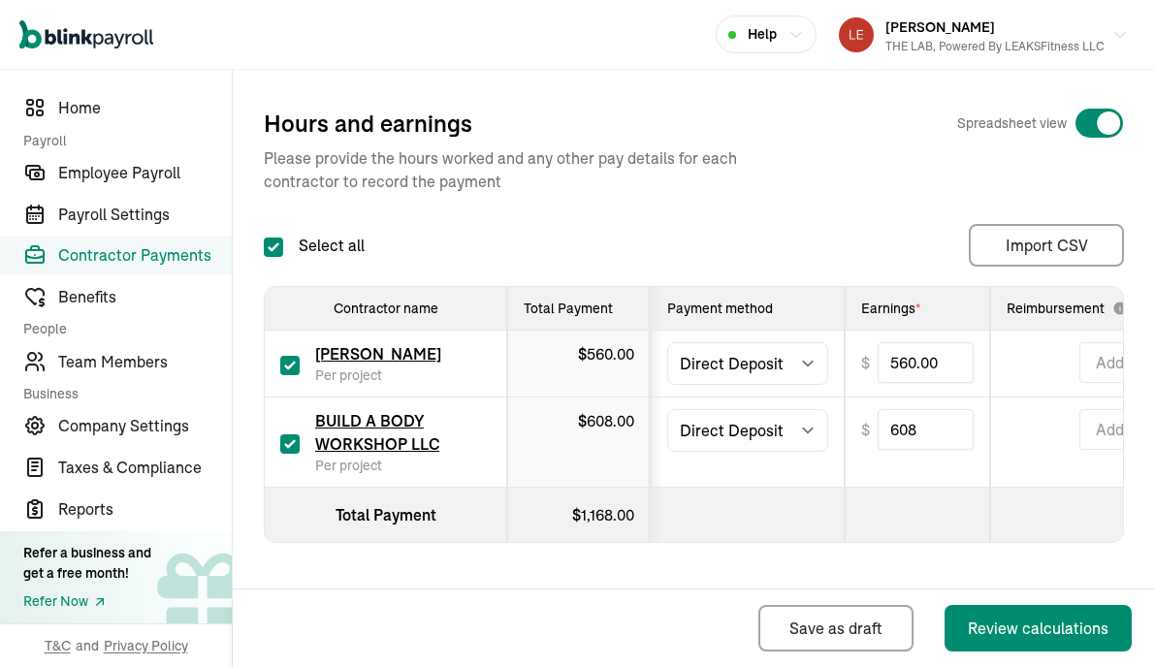
type input "608.00"
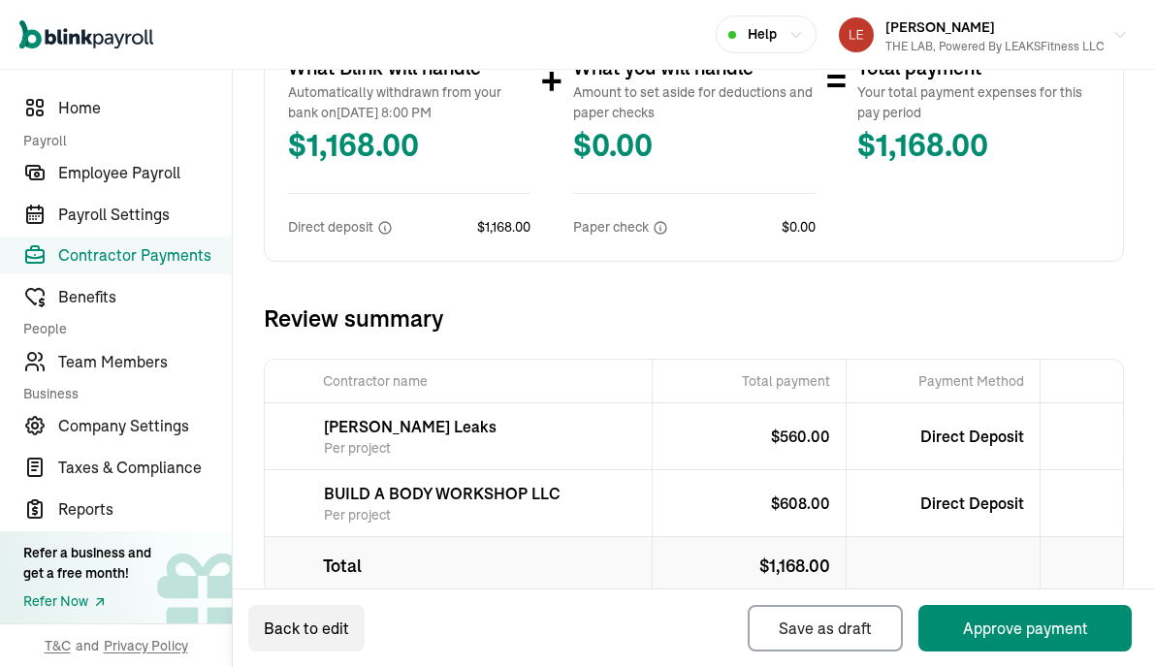
scroll to position [562, 0]
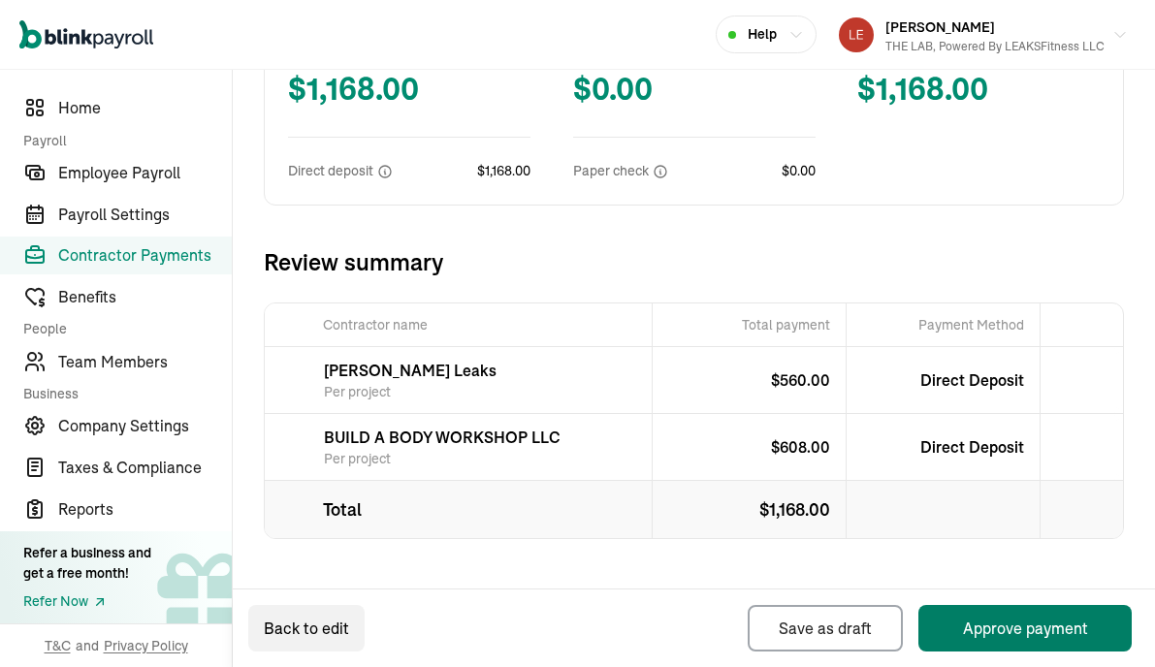
click at [1000, 630] on button "Approve payment" at bounding box center [1024, 628] width 213 height 47
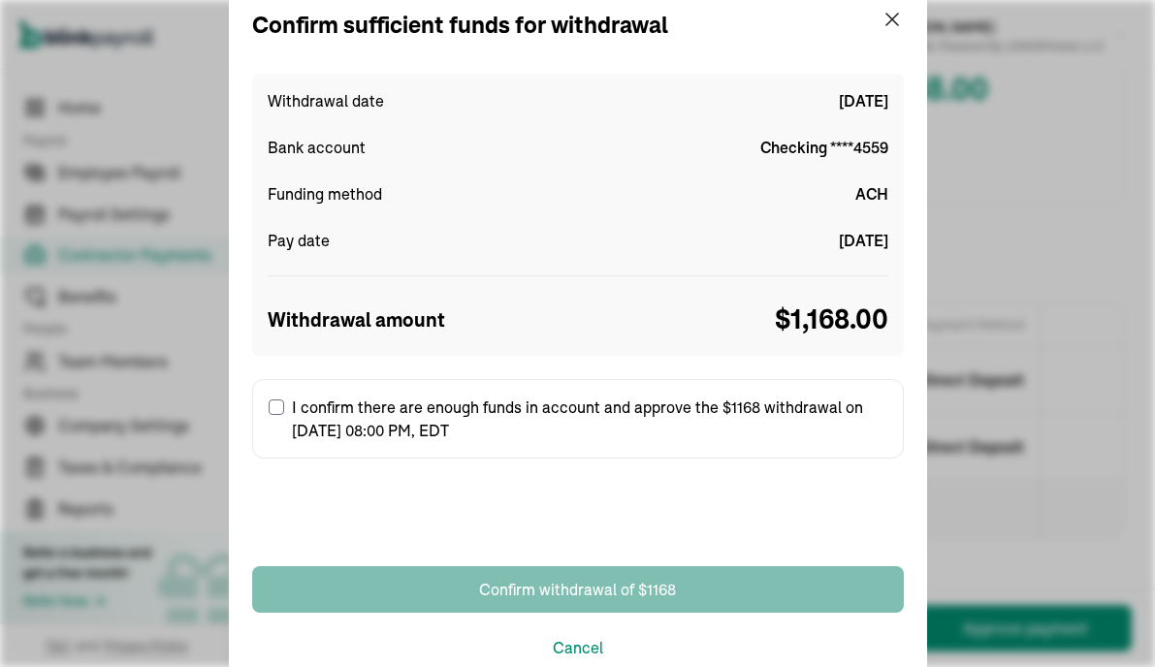
click at [267, 403] on label "I confirm there are enough funds in account and approve the $1168 withdrawal on…" at bounding box center [578, 418] width 652 height 79
click at [269, 403] on input "I confirm there are enough funds in account and approve the $1168 withdrawal on…" at bounding box center [277, 407] width 16 height 16
checkbox input "true"
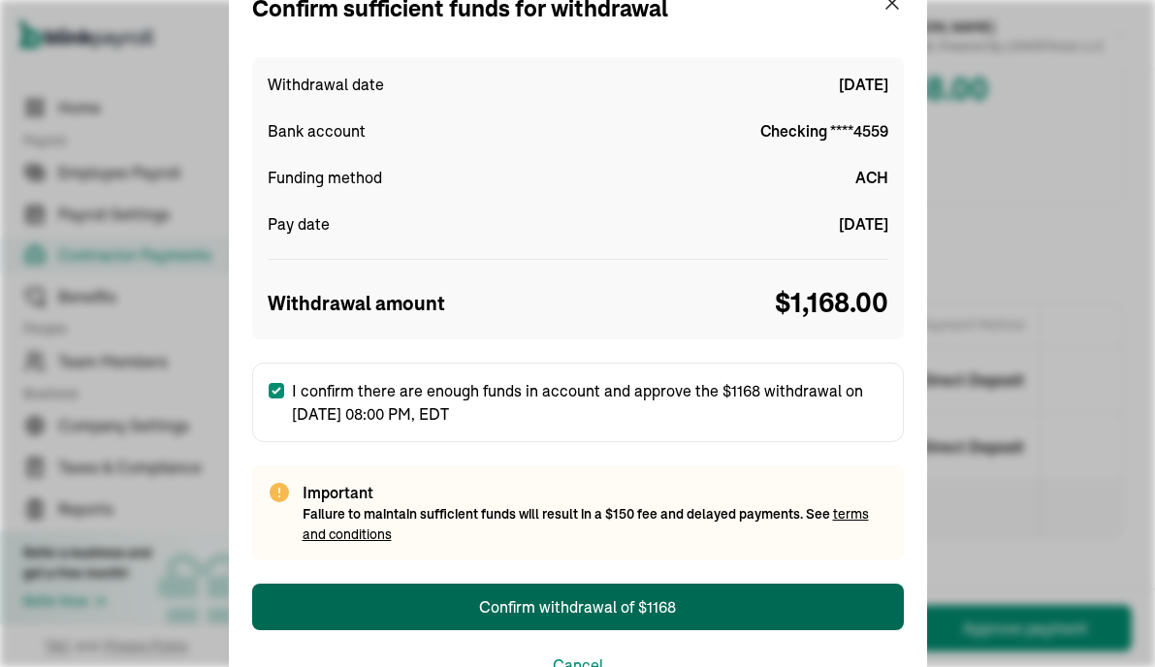
click at [591, 592] on button "Confirm withdrawal of $1168" at bounding box center [578, 607] width 652 height 47
